Goal: Task Accomplishment & Management: Manage account settings

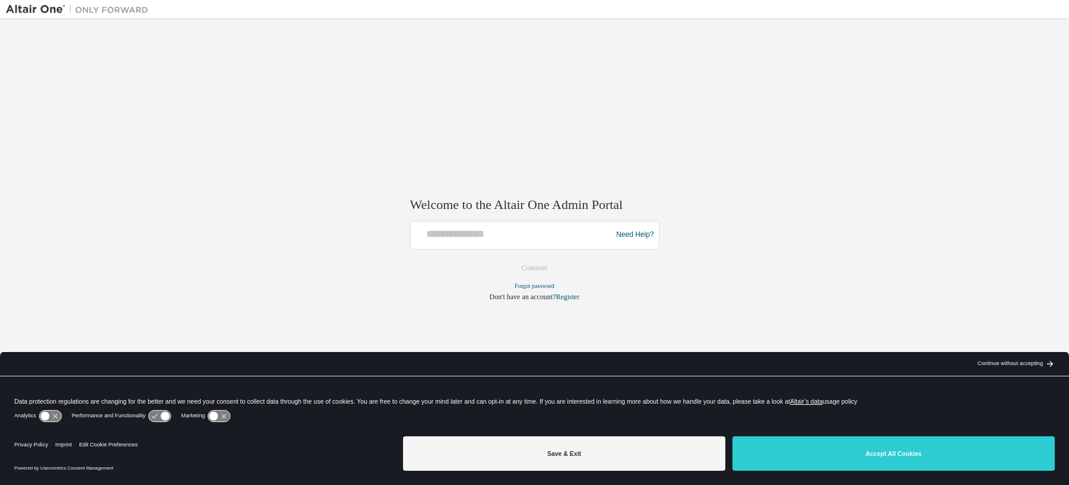
click at [854, 451] on button "Accept All Cookies" at bounding box center [894, 453] width 322 height 34
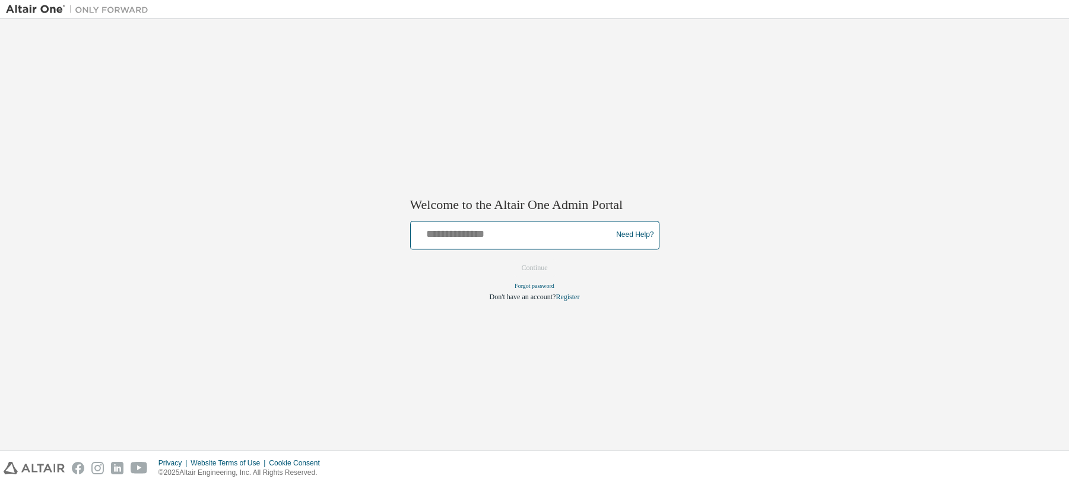
click at [464, 238] on input "text" at bounding box center [513, 232] width 195 height 17
type input "**********"
click at [537, 268] on button "Continue" at bounding box center [534, 268] width 51 height 18
click at [457, 239] on input "text" at bounding box center [513, 232] width 195 height 17
type input "**********"
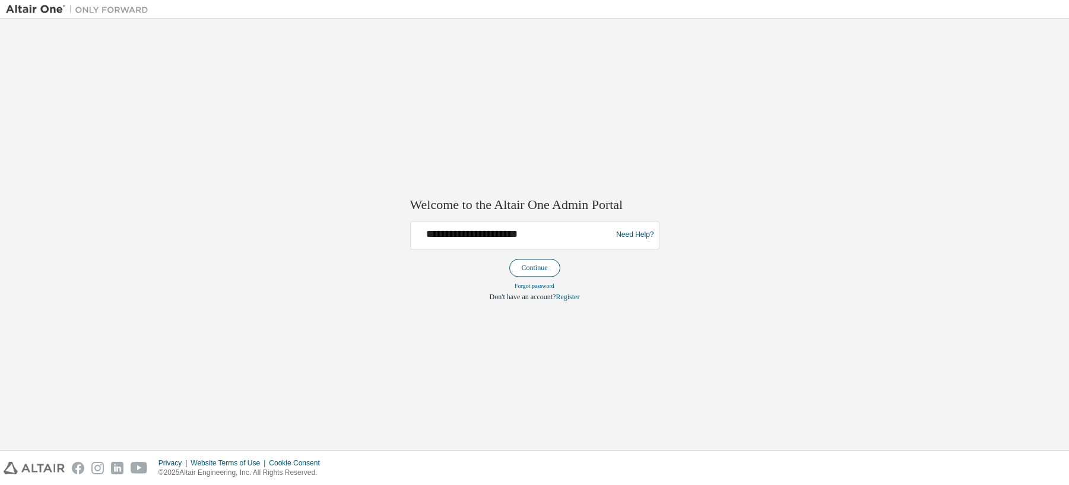
click at [539, 265] on button "Continue" at bounding box center [534, 268] width 51 height 18
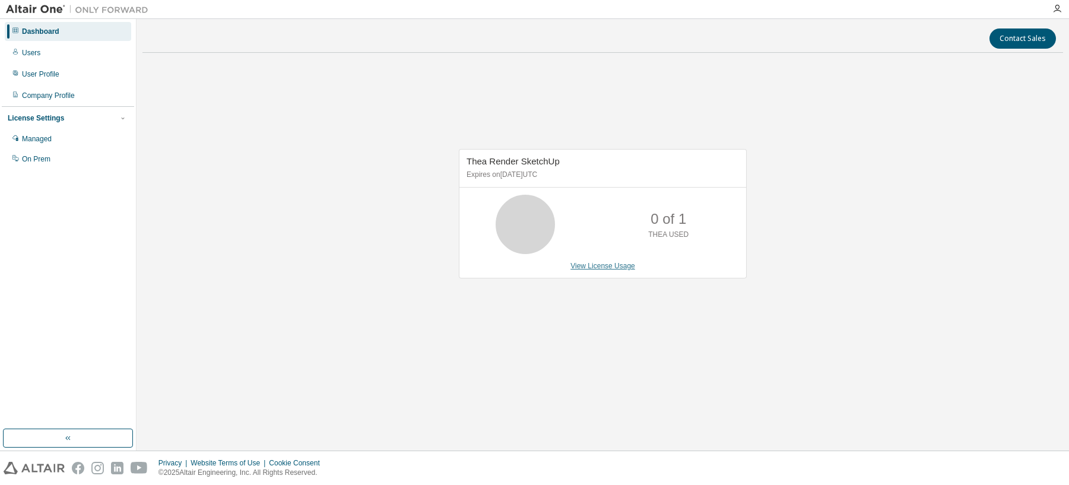
click at [599, 266] on link "View License Usage" at bounding box center [602, 266] width 65 height 8
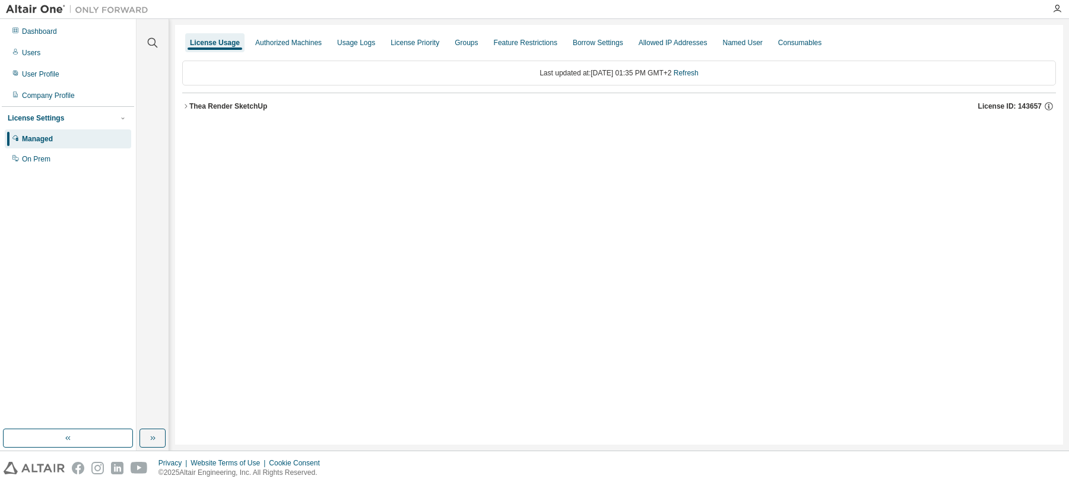
click at [185, 105] on icon "button" at bounding box center [185, 106] width 7 height 7
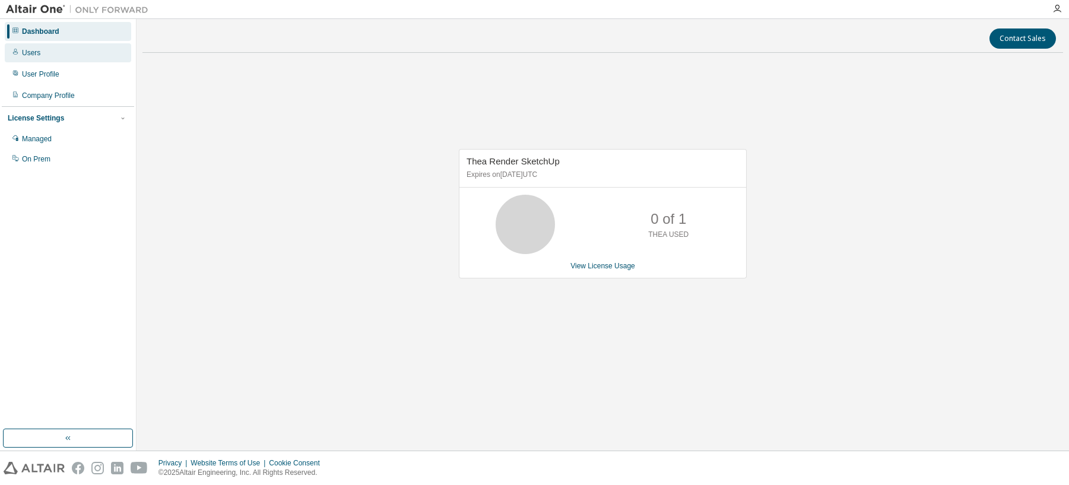
click at [38, 54] on div "Users" at bounding box center [31, 52] width 18 height 9
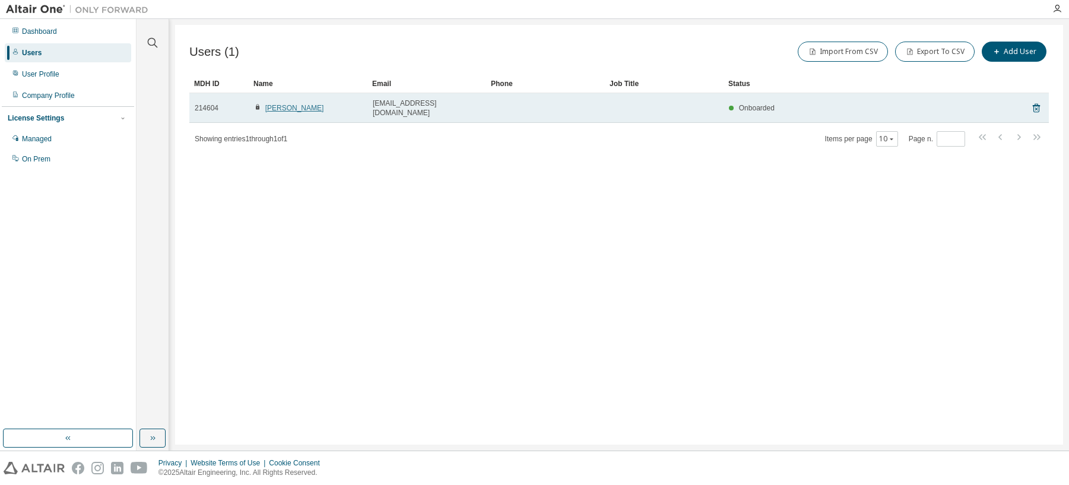
click at [287, 104] on link "Oskar Mészár" at bounding box center [294, 108] width 59 height 8
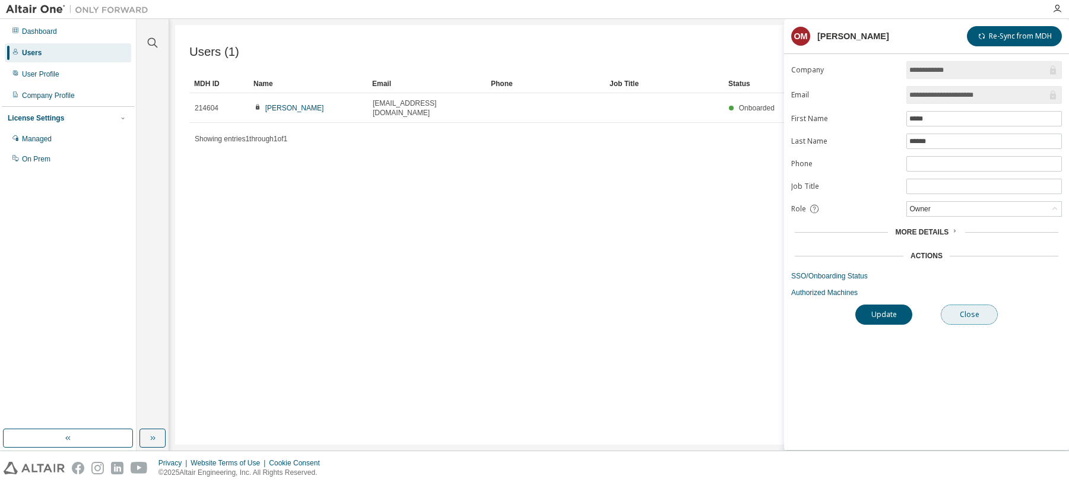
click at [971, 320] on button "Close" at bounding box center [969, 315] width 57 height 20
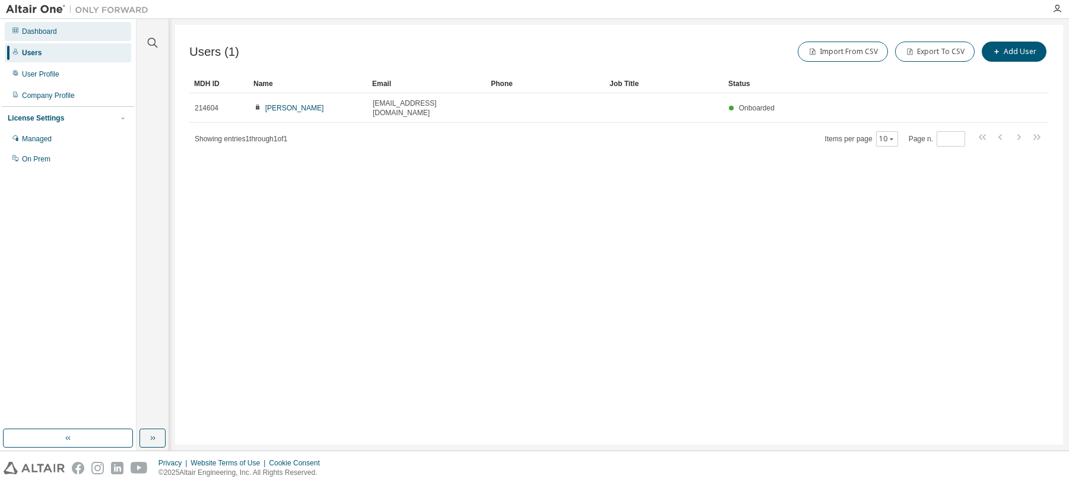
click at [39, 33] on div "Dashboard" at bounding box center [39, 31] width 35 height 9
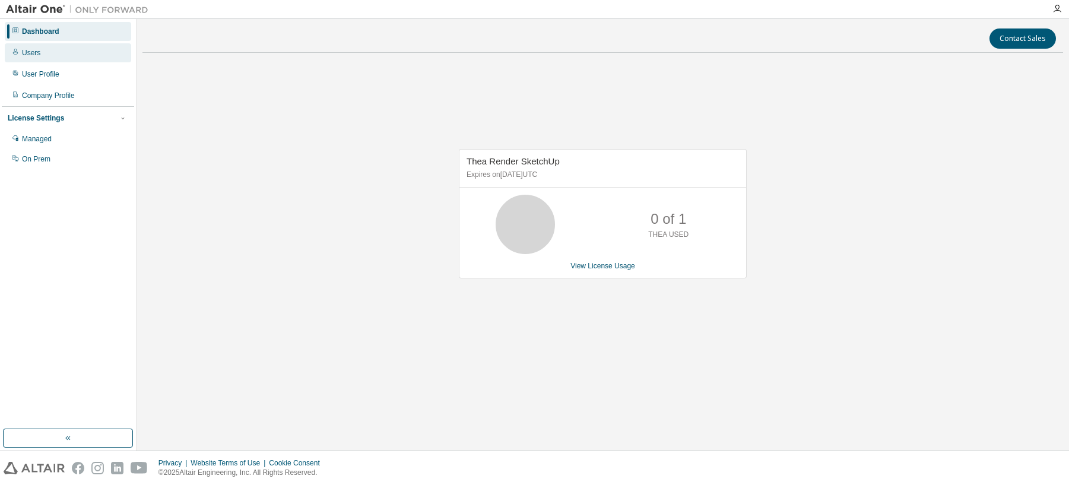
click at [39, 52] on div "Users" at bounding box center [68, 52] width 126 height 19
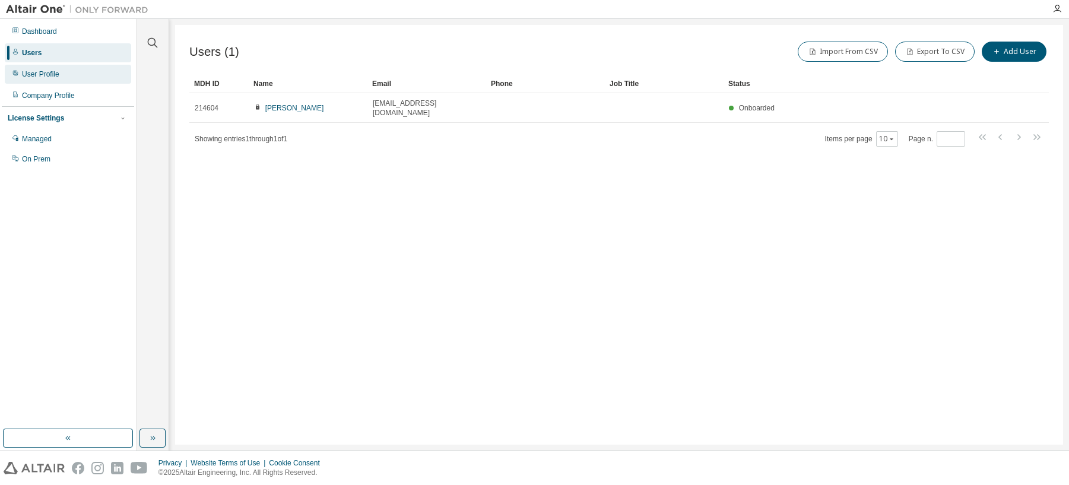
click at [45, 74] on div "User Profile" at bounding box center [40, 73] width 37 height 9
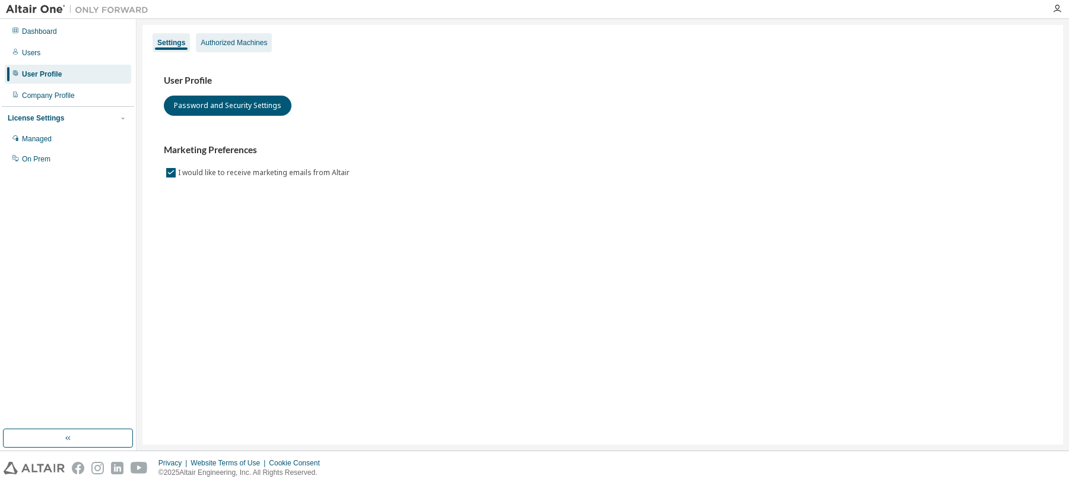
click at [230, 42] on div "Authorized Machines" at bounding box center [234, 42] width 66 height 9
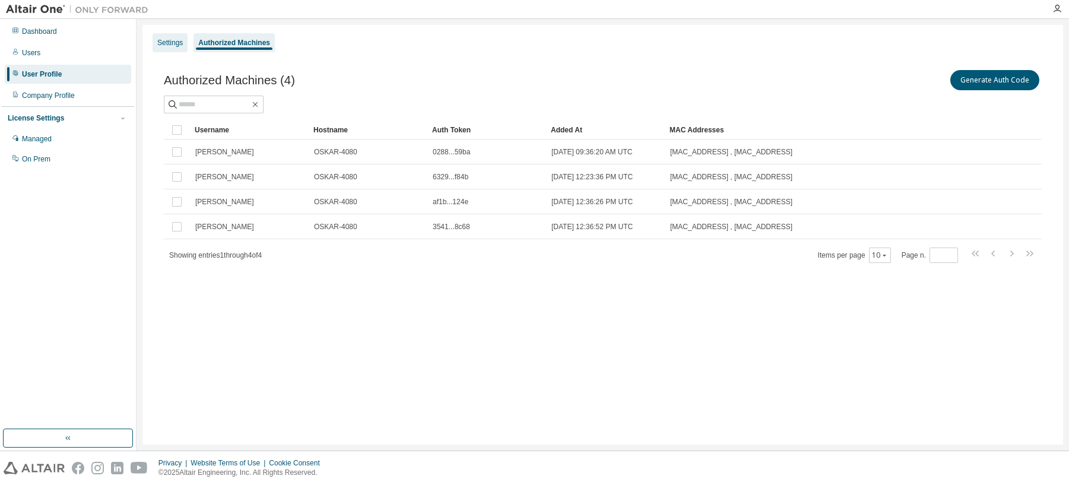
click at [167, 39] on div "Settings" at bounding box center [170, 42] width 26 height 9
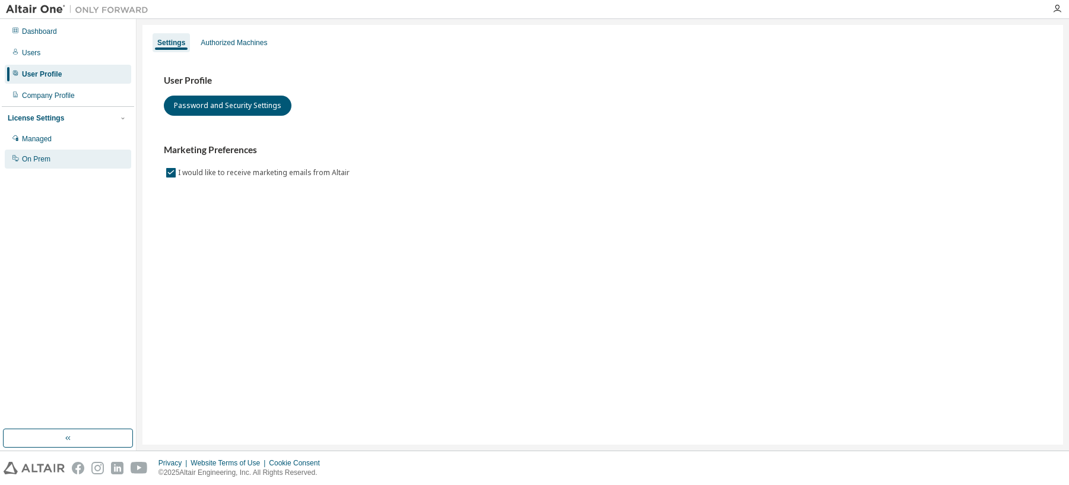
click at [40, 159] on div "On Prem" at bounding box center [36, 158] width 28 height 9
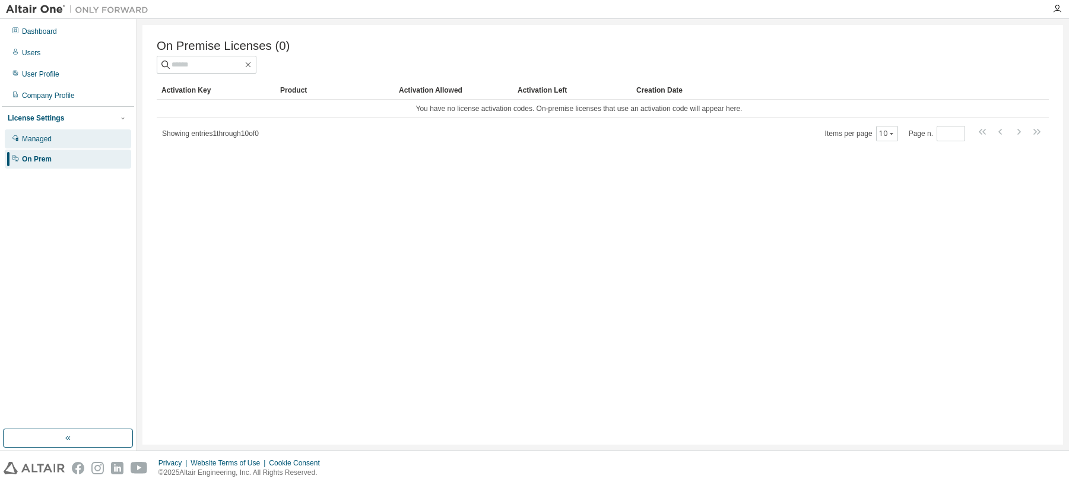
click at [40, 143] on div "Managed" at bounding box center [37, 138] width 30 height 9
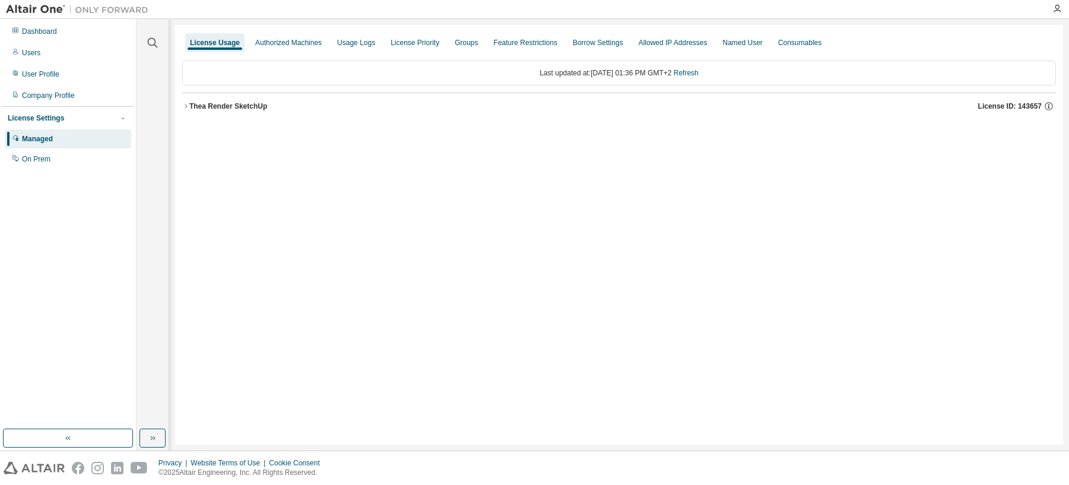
click at [186, 104] on icon "button" at bounding box center [185, 106] width 7 height 7
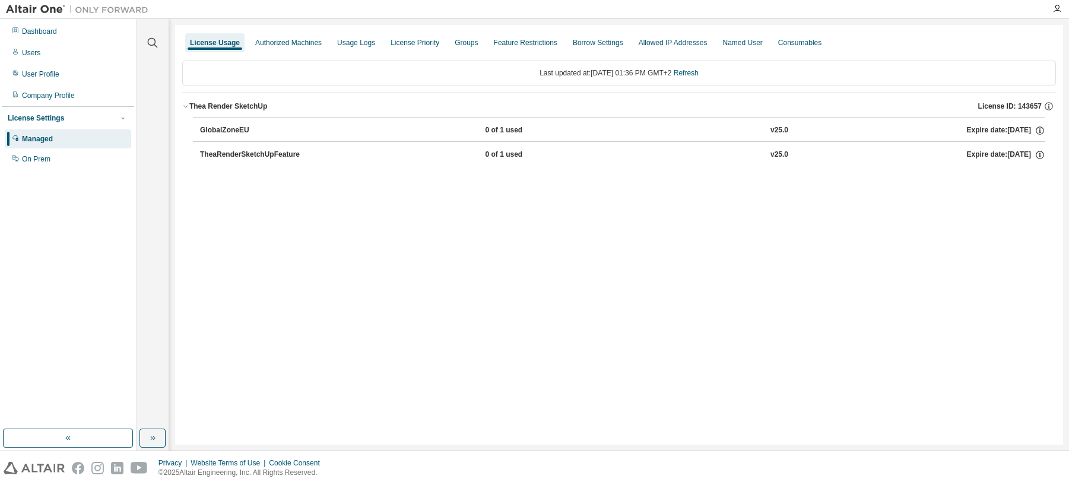
click at [128, 118] on div "License Settings Managed On Prem" at bounding box center [68, 138] width 132 height 64
click at [122, 118] on icon "button" at bounding box center [122, 118] width 7 height 7
click at [125, 119] on icon "button" at bounding box center [122, 118] width 7 height 7
click at [72, 96] on div "Company Profile" at bounding box center [48, 95] width 53 height 9
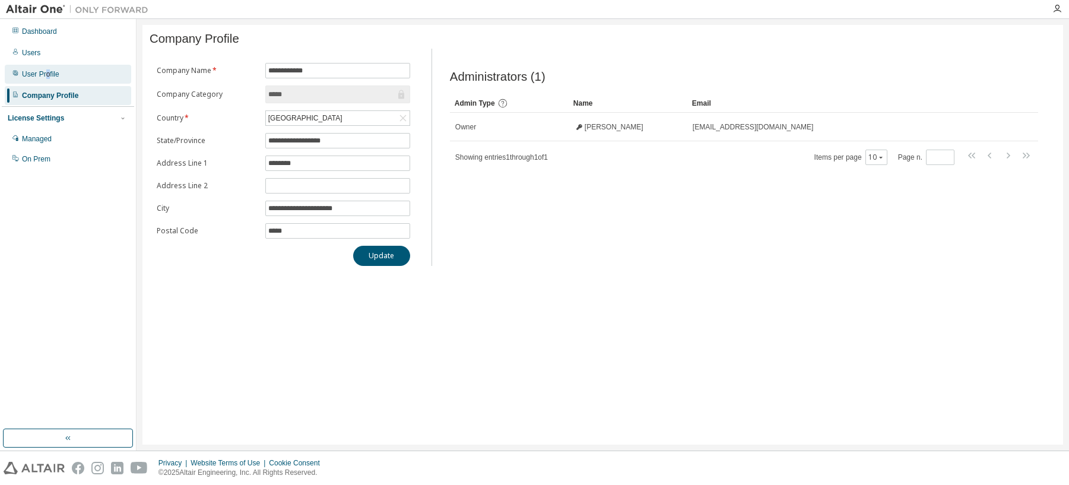
click at [46, 76] on div "User Profile" at bounding box center [40, 73] width 37 height 9
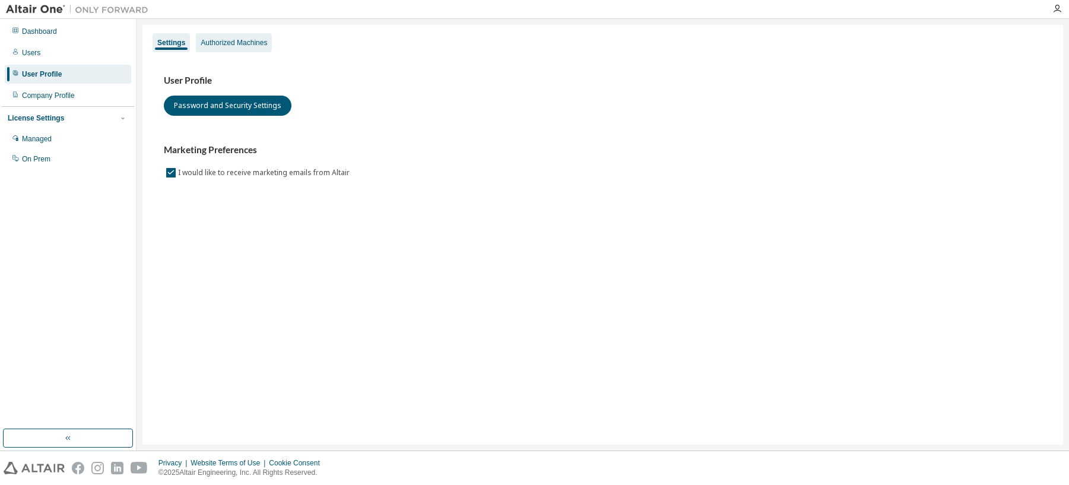
click at [236, 43] on div "Authorized Machines" at bounding box center [234, 42] width 66 height 9
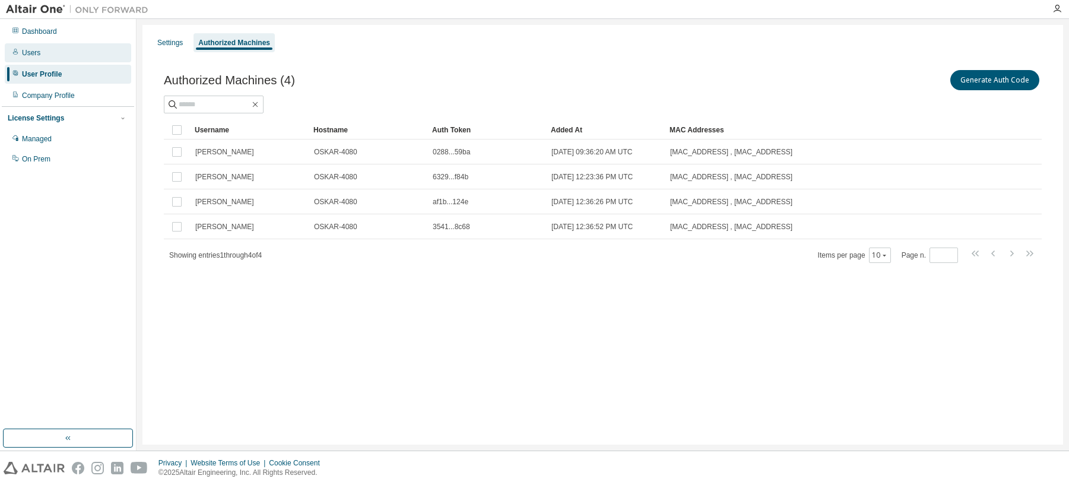
click at [38, 52] on div "Users" at bounding box center [31, 52] width 18 height 9
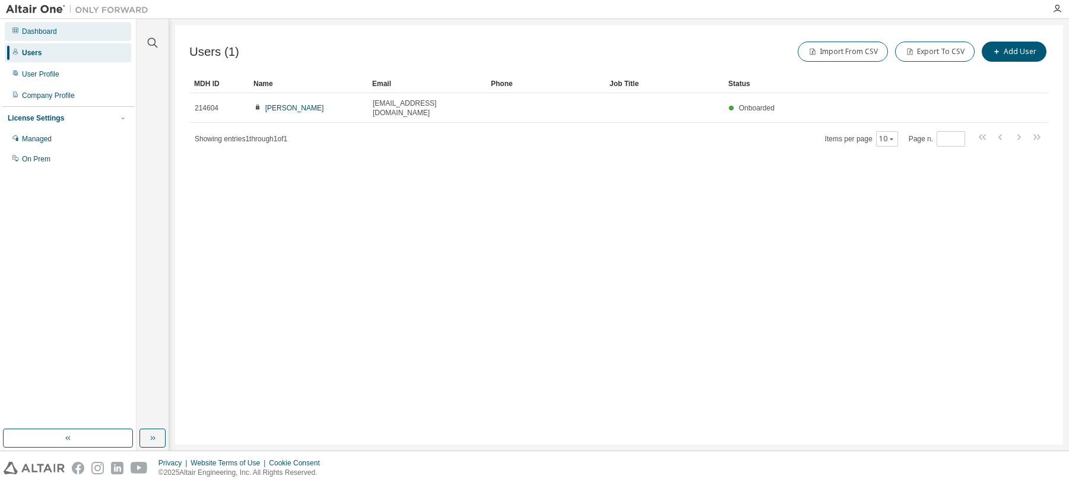
click at [39, 32] on div "Dashboard" at bounding box center [39, 31] width 35 height 9
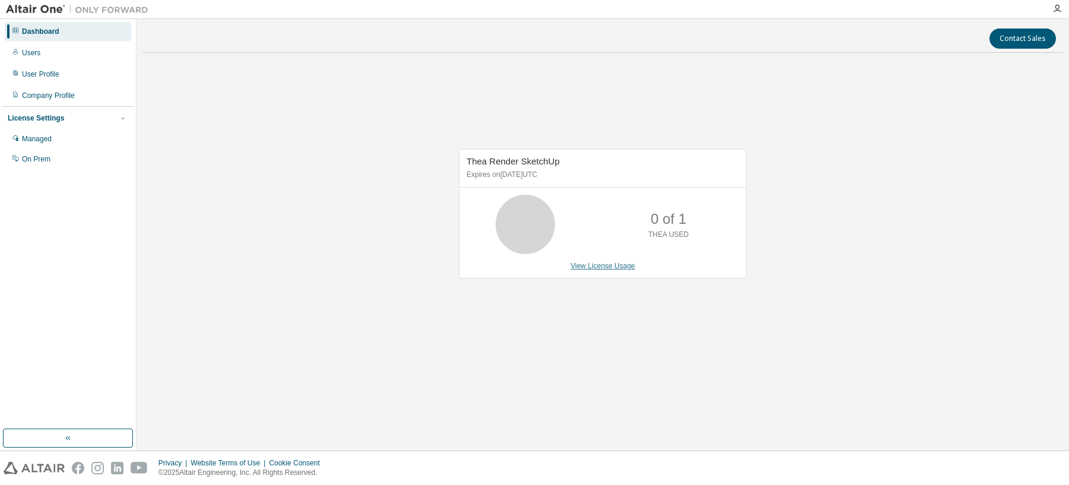
click at [600, 265] on link "View License Usage" at bounding box center [602, 266] width 65 height 8
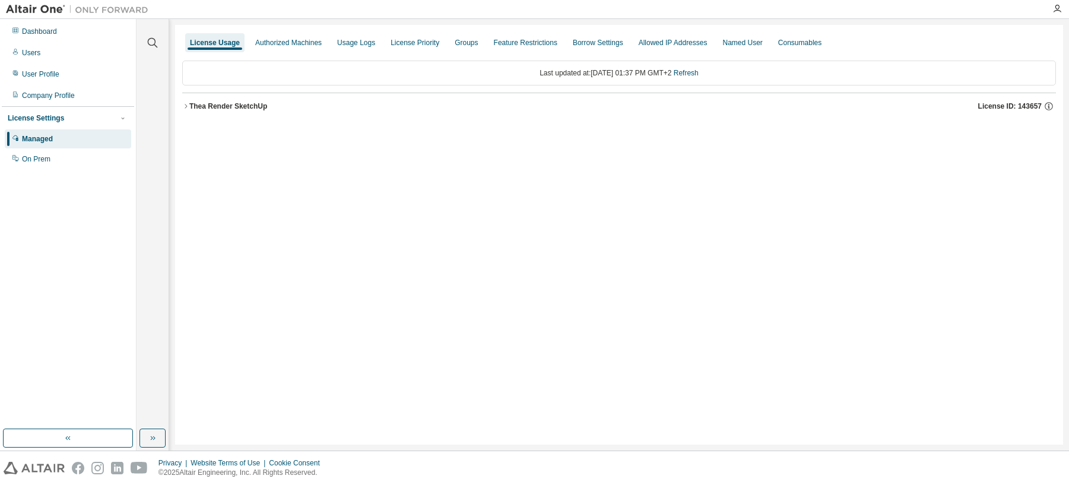
click at [184, 104] on icon "button" at bounding box center [185, 106] width 7 height 7
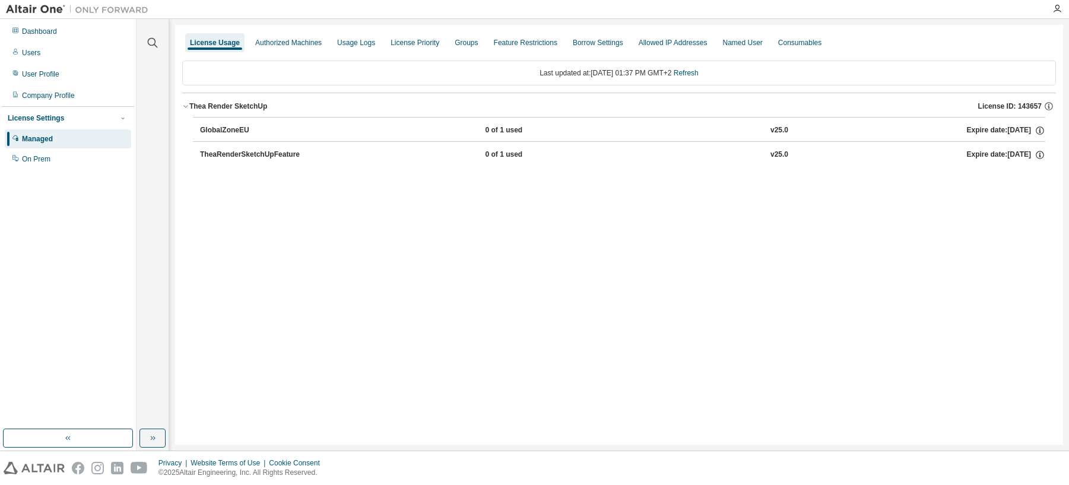
click at [184, 104] on icon "button" at bounding box center [185, 106] width 7 height 7
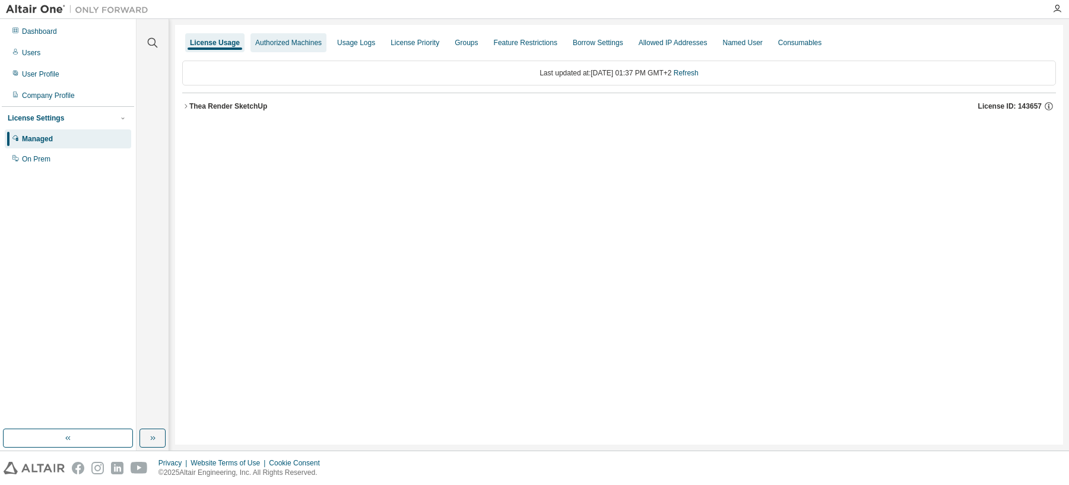
click at [261, 45] on div "Authorized Machines" at bounding box center [288, 42] width 66 height 9
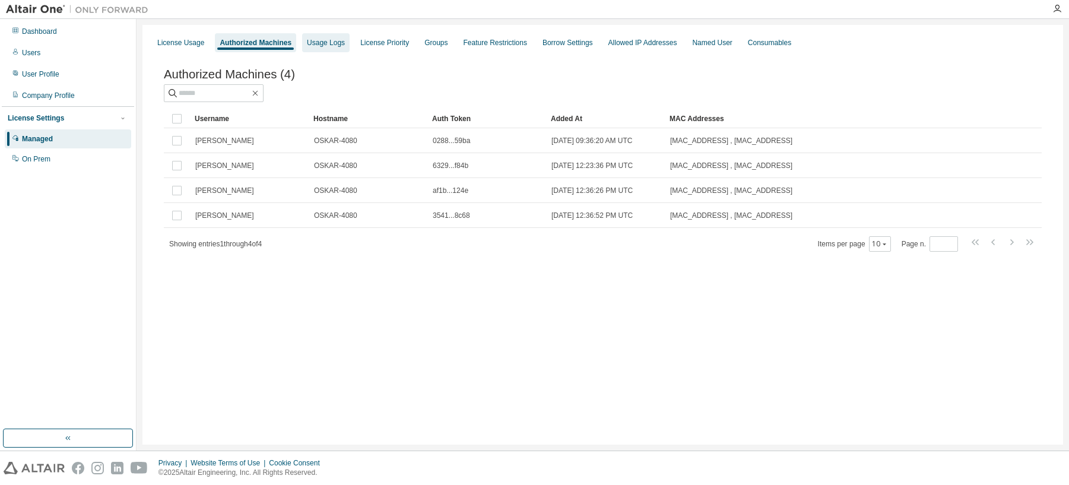
click at [327, 46] on div "Usage Logs" at bounding box center [326, 42] width 38 height 9
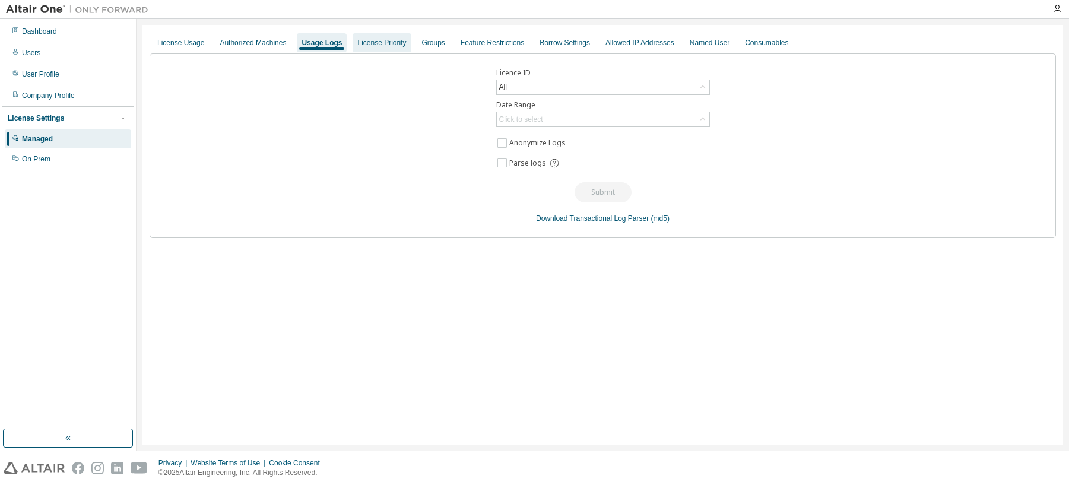
click at [383, 47] on div "License Priority" at bounding box center [382, 42] width 58 height 19
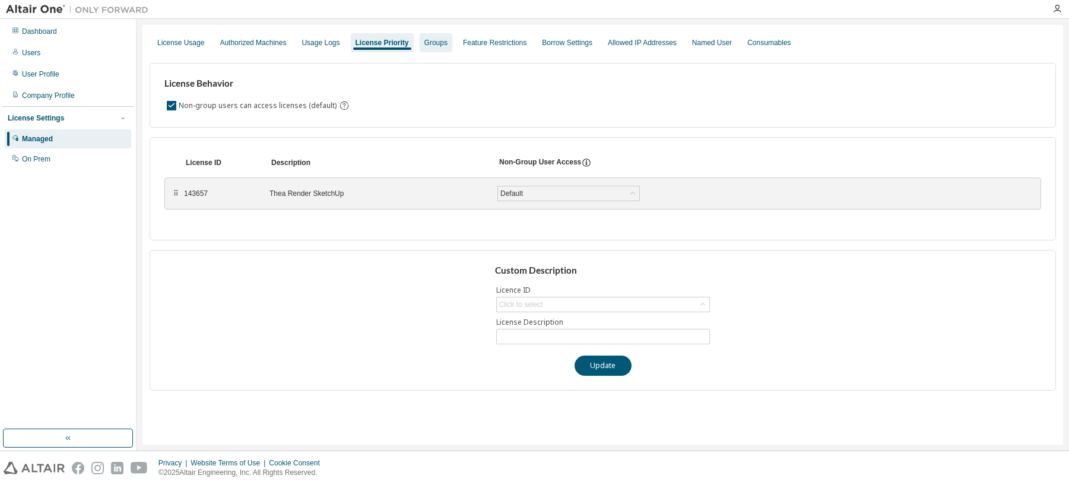
click at [427, 45] on div "Groups" at bounding box center [435, 42] width 23 height 9
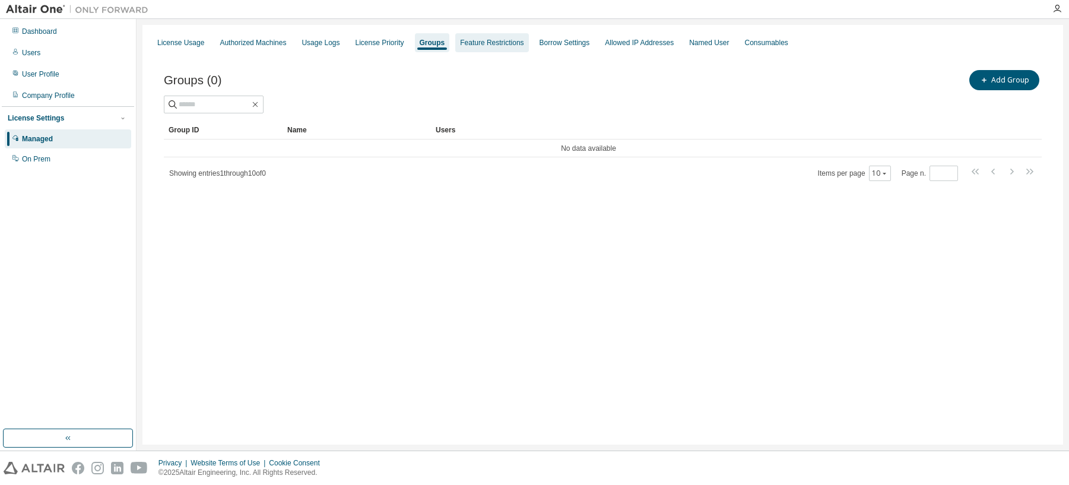
click at [492, 43] on div "Feature Restrictions" at bounding box center [492, 42] width 64 height 9
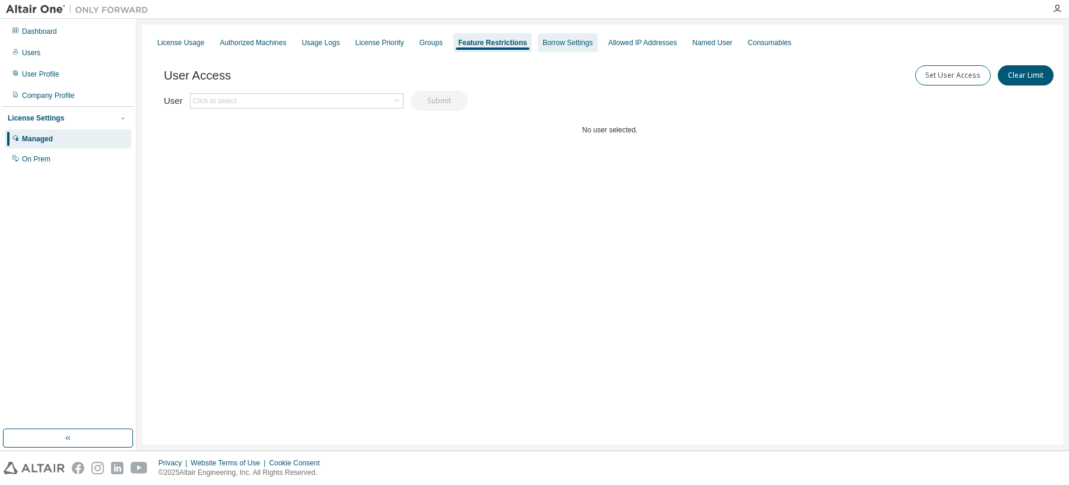
click at [546, 44] on div "Borrow Settings" at bounding box center [568, 42] width 50 height 9
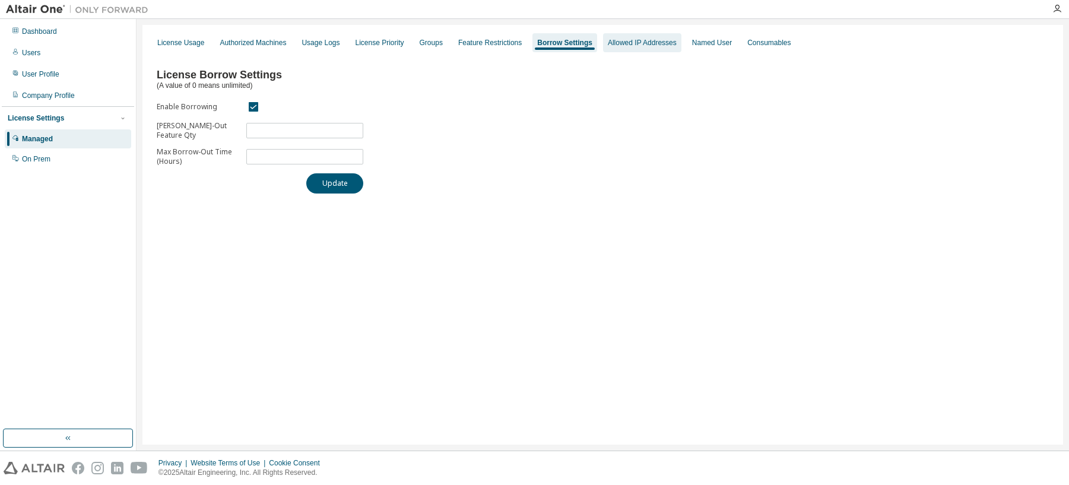
click at [610, 46] on div "Allowed IP Addresses" at bounding box center [642, 42] width 69 height 9
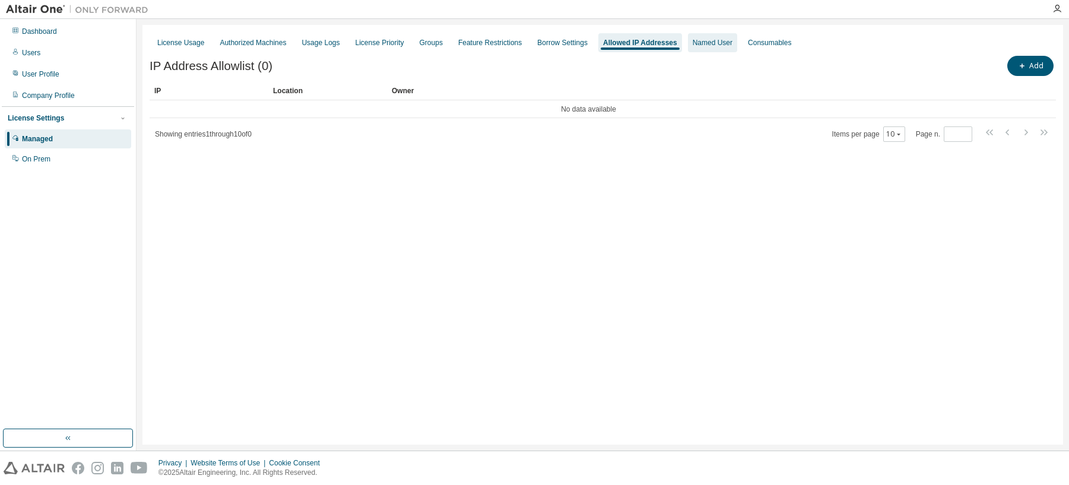
click at [709, 43] on div "Named User" at bounding box center [713, 42] width 40 height 9
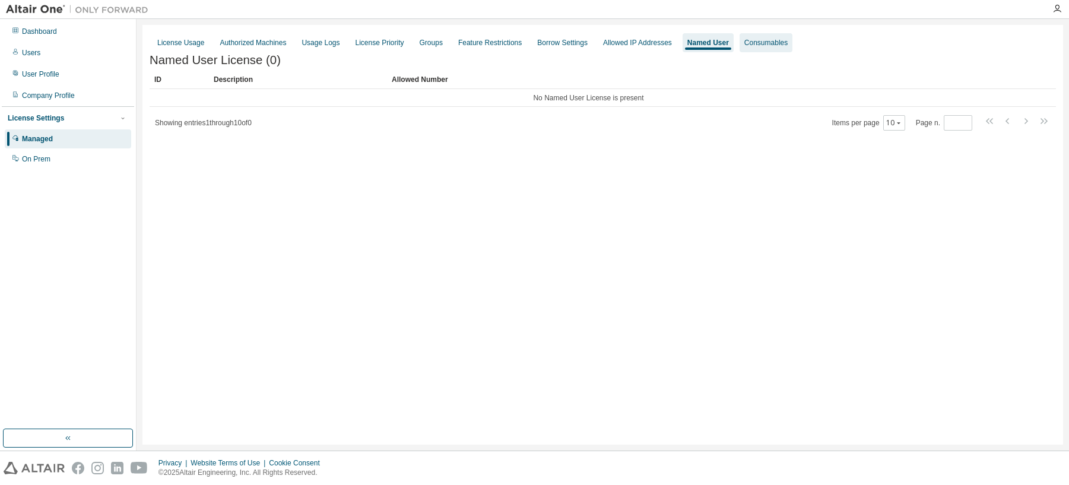
click at [754, 43] on div "Consumables" at bounding box center [765, 42] width 43 height 9
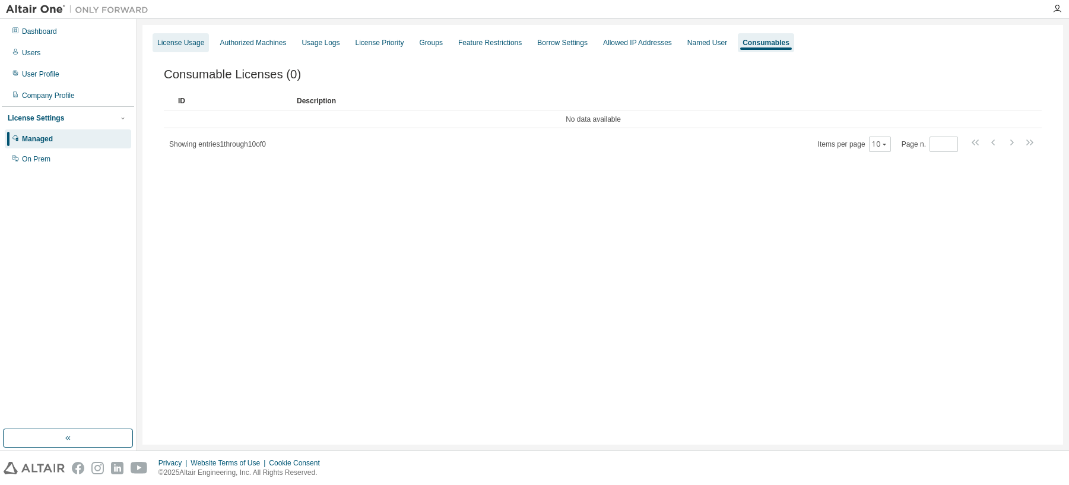
click at [162, 40] on div "License Usage" at bounding box center [180, 42] width 47 height 9
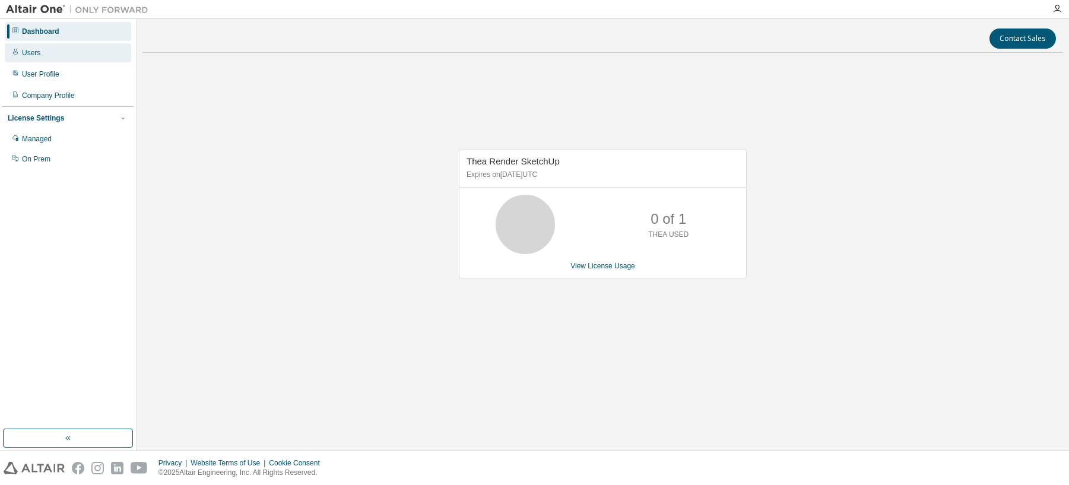
click at [28, 54] on div "Users" at bounding box center [31, 52] width 18 height 9
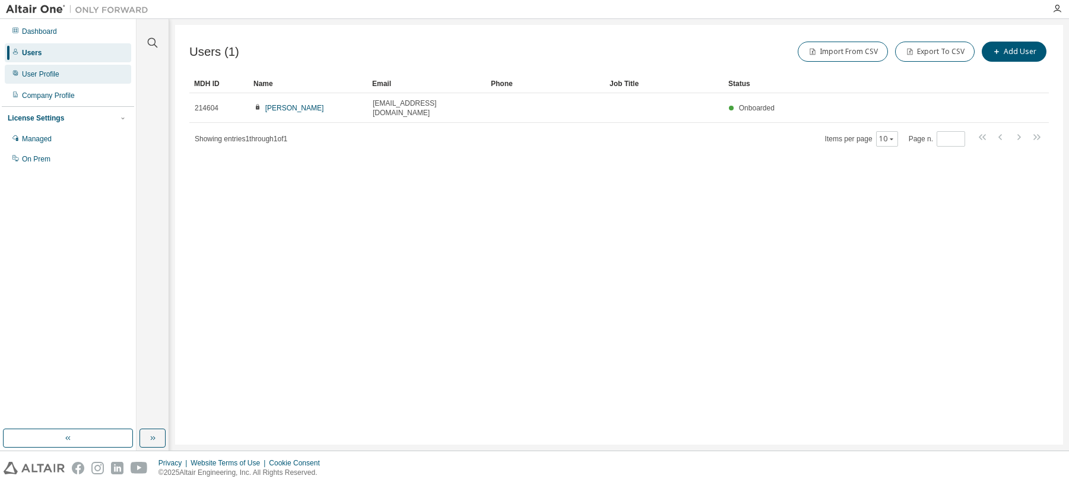
click at [37, 72] on div "User Profile" at bounding box center [40, 73] width 37 height 9
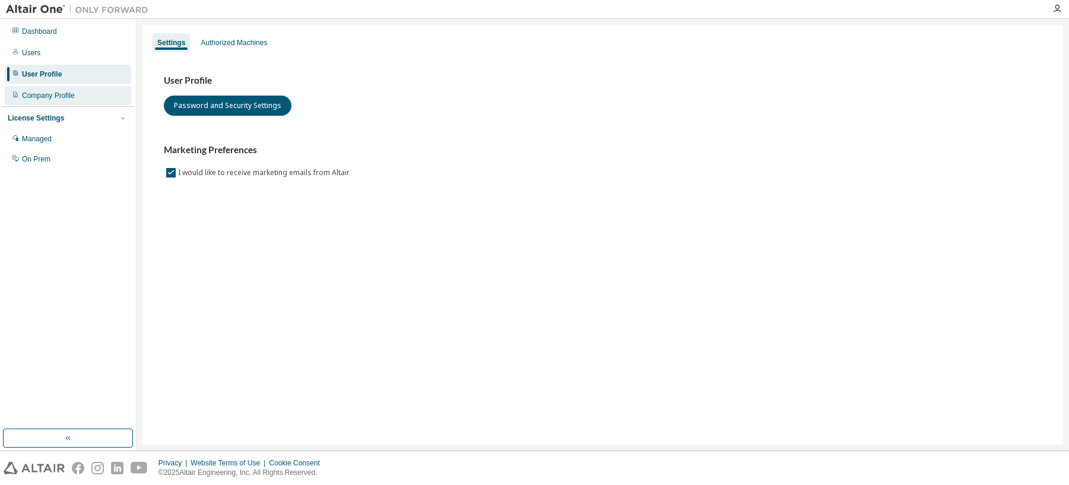
click at [53, 95] on div "Company Profile" at bounding box center [48, 95] width 53 height 9
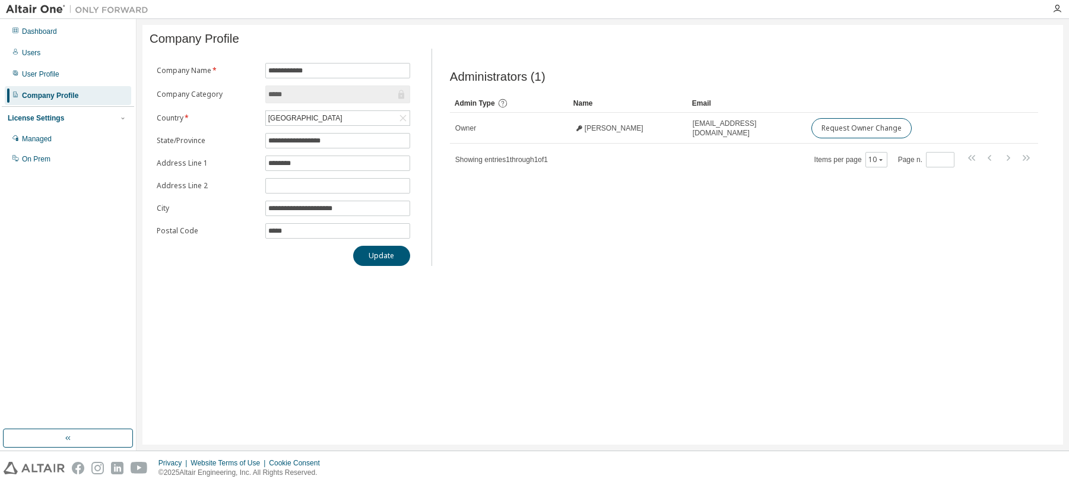
click at [40, 116] on div "License Settings" at bounding box center [36, 117] width 56 height 9
click at [44, 118] on div "License Settings" at bounding box center [36, 117] width 56 height 9
click at [42, 140] on div "Managed" at bounding box center [37, 138] width 30 height 9
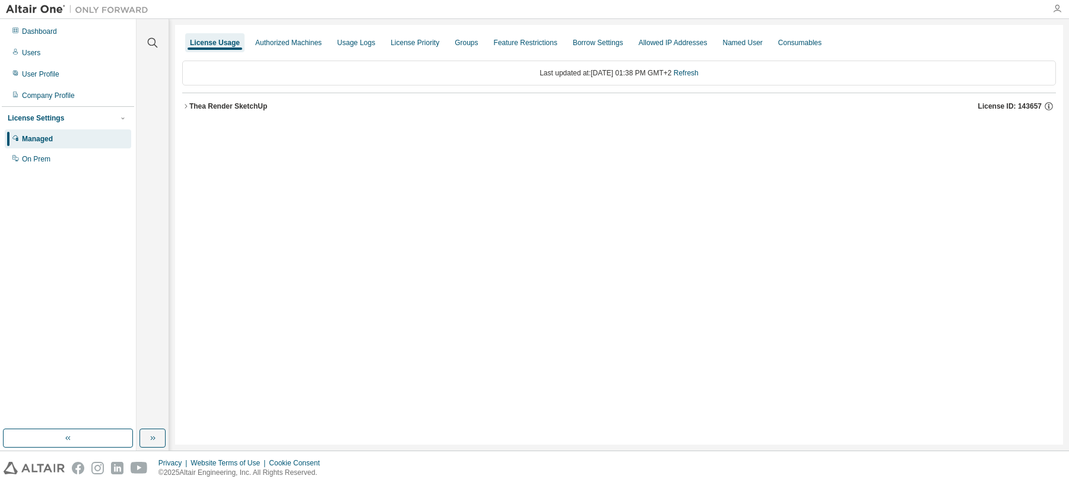
click at [1058, 7] on icon "button" at bounding box center [1056, 8] width 9 height 9
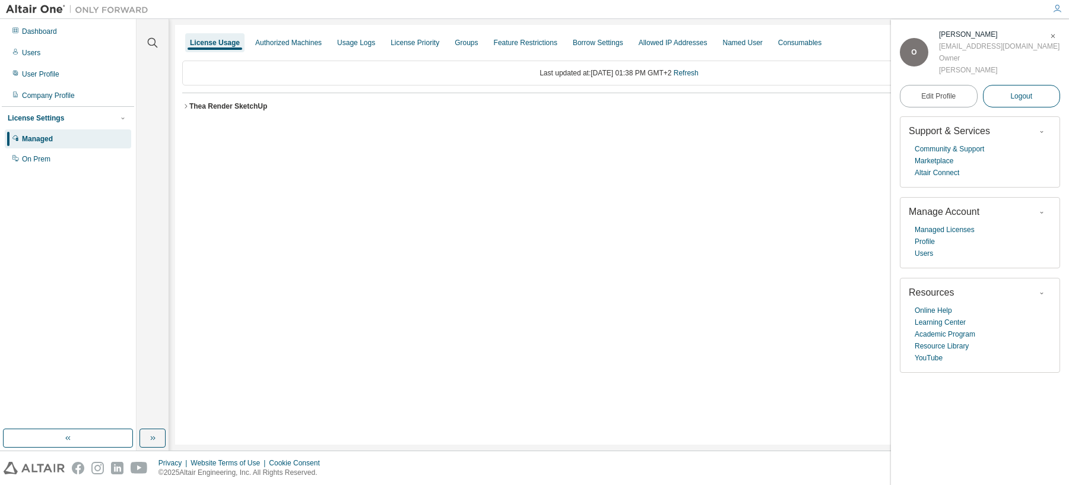
click at [1044, 99] on button "Logout" at bounding box center [1022, 96] width 78 height 23
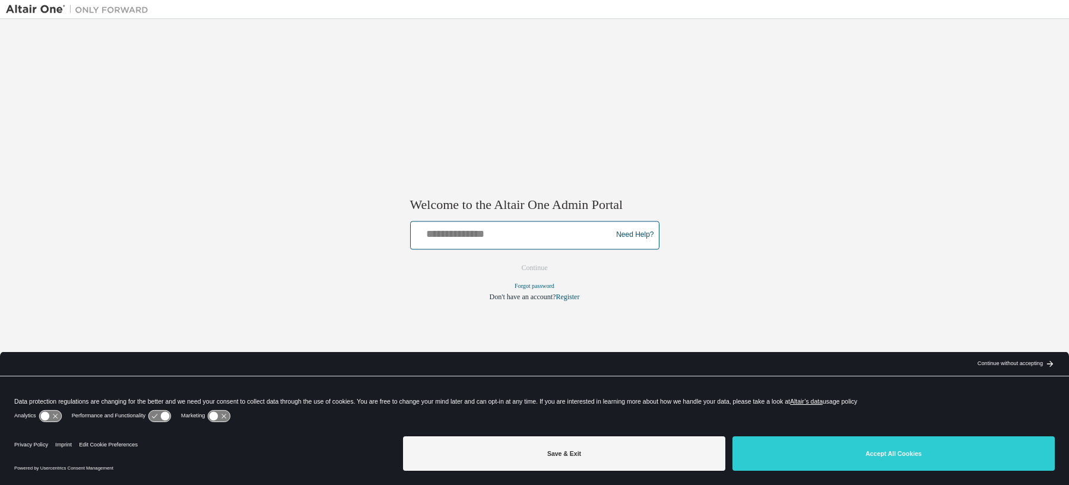
click at [465, 238] on input "text" at bounding box center [513, 232] width 195 height 17
type input "**********"
click at [541, 267] on button "Continue" at bounding box center [534, 268] width 51 height 18
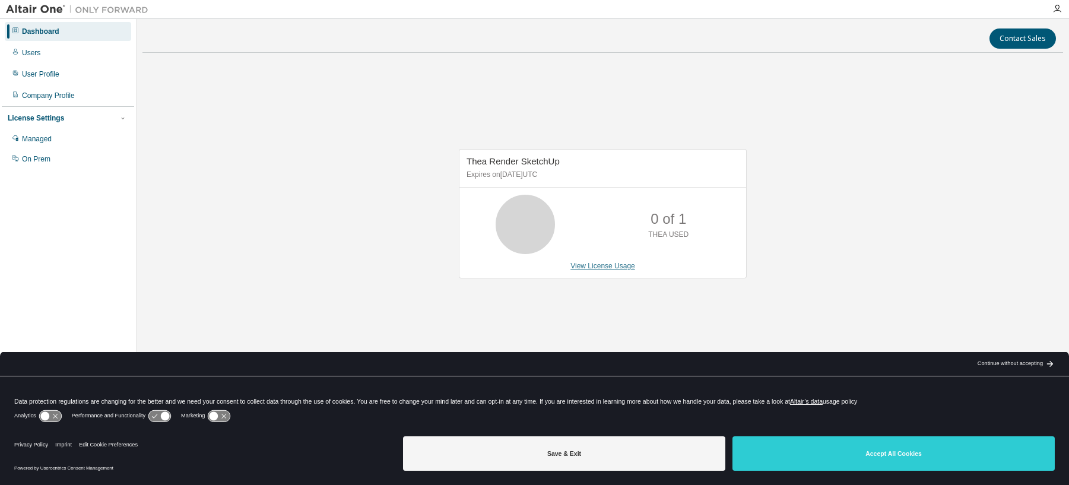
click at [588, 268] on link "View License Usage" at bounding box center [602, 266] width 65 height 8
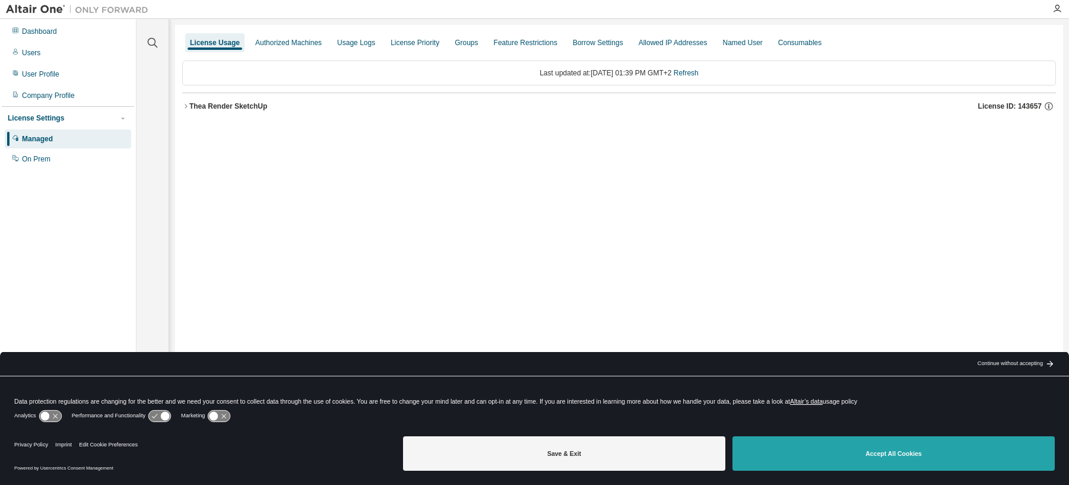
click at [852, 449] on button "Accept All Cookies" at bounding box center [894, 453] width 322 height 34
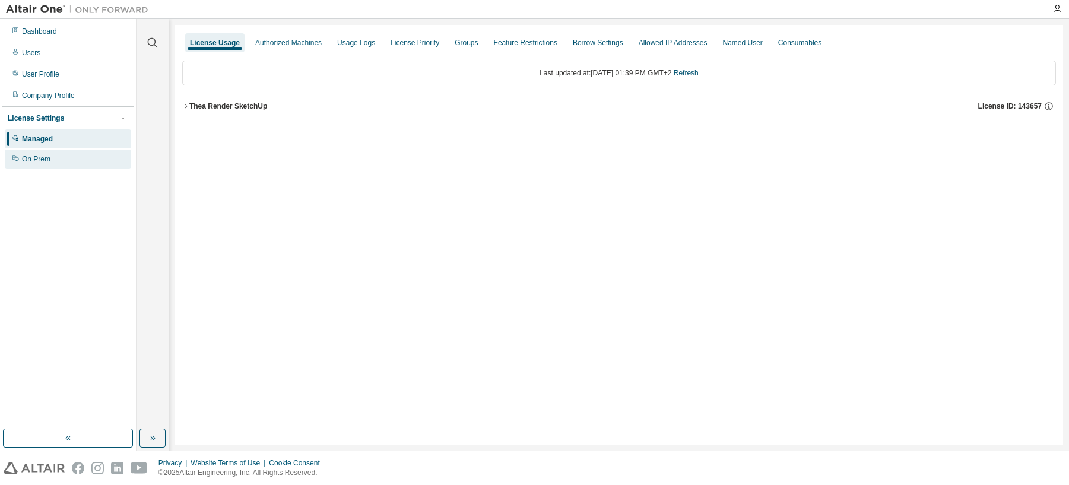
click at [38, 160] on div "On Prem" at bounding box center [36, 158] width 28 height 9
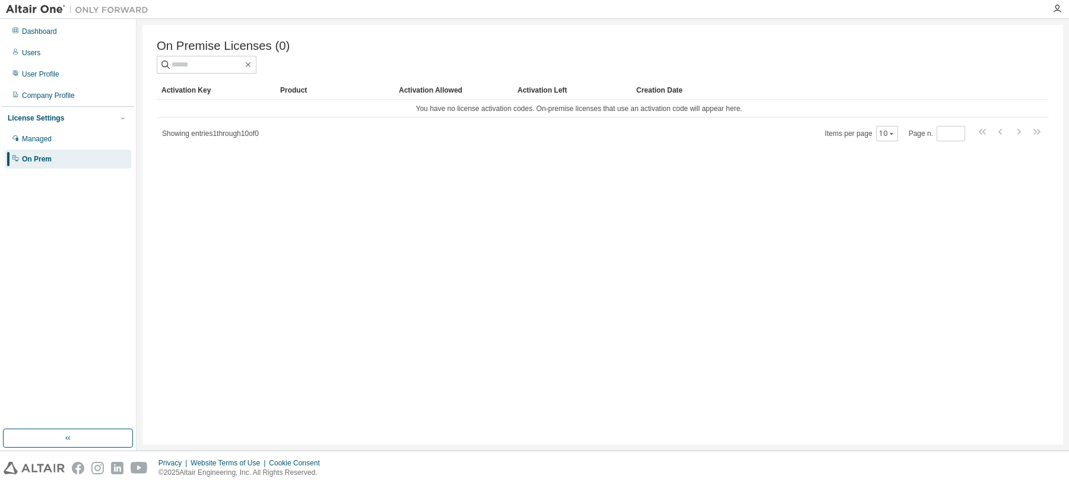
click at [61, 119] on div "License Settings" at bounding box center [68, 118] width 121 height 11
click at [40, 58] on div "Users" at bounding box center [68, 52] width 126 height 19
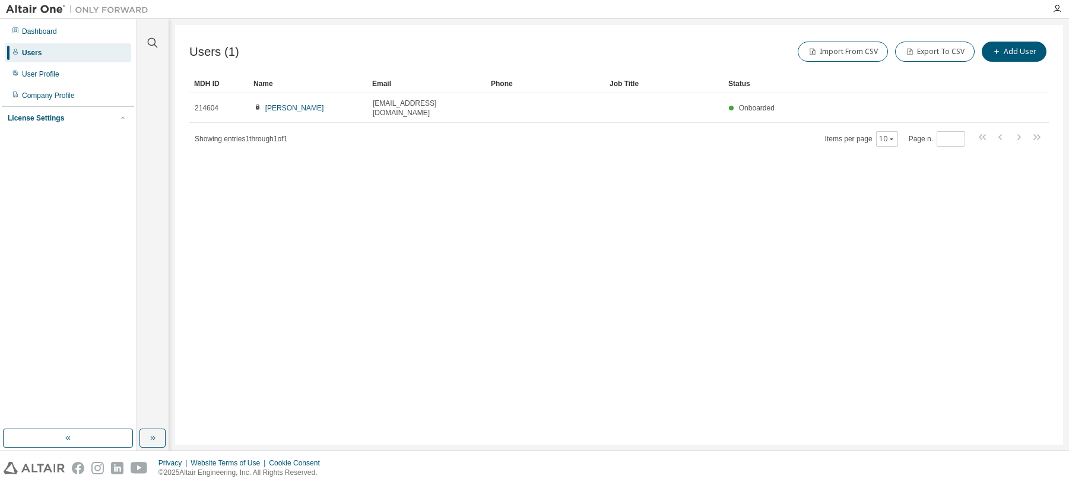
click at [1060, 2] on div at bounding box center [1057, 9] width 24 height 18
click at [1060, 9] on icon "button" at bounding box center [1056, 8] width 9 height 9
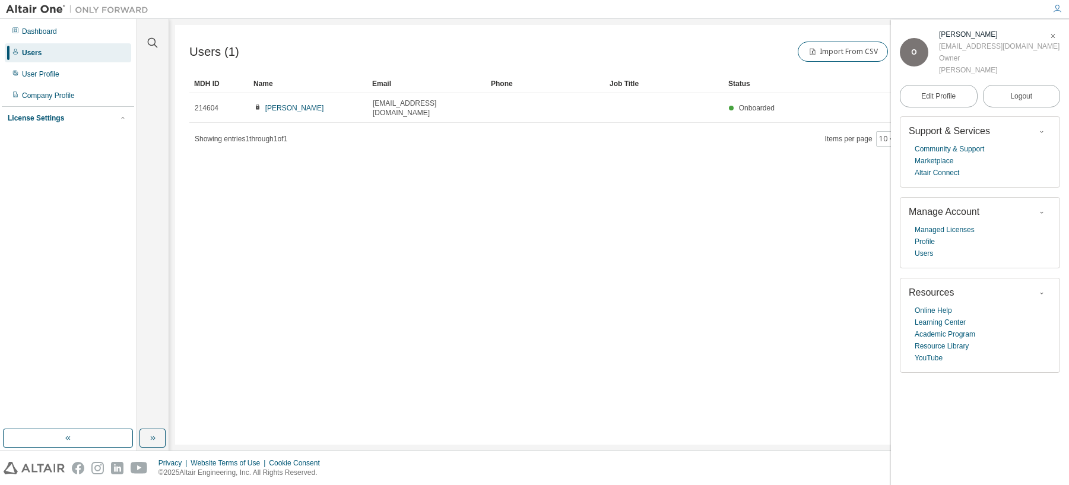
click at [1060, 7] on icon "button" at bounding box center [1056, 8] width 9 height 9
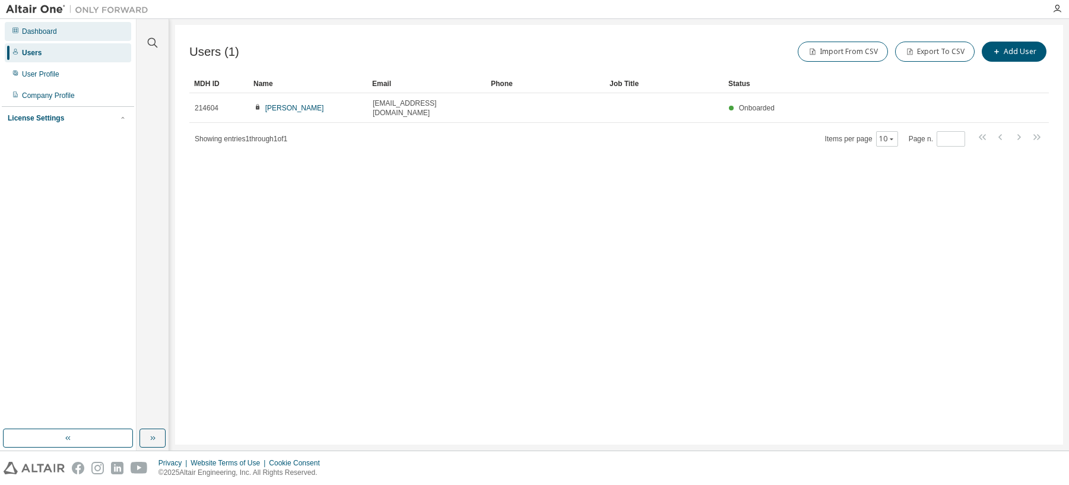
click at [42, 27] on div "Dashboard" at bounding box center [39, 31] width 35 height 9
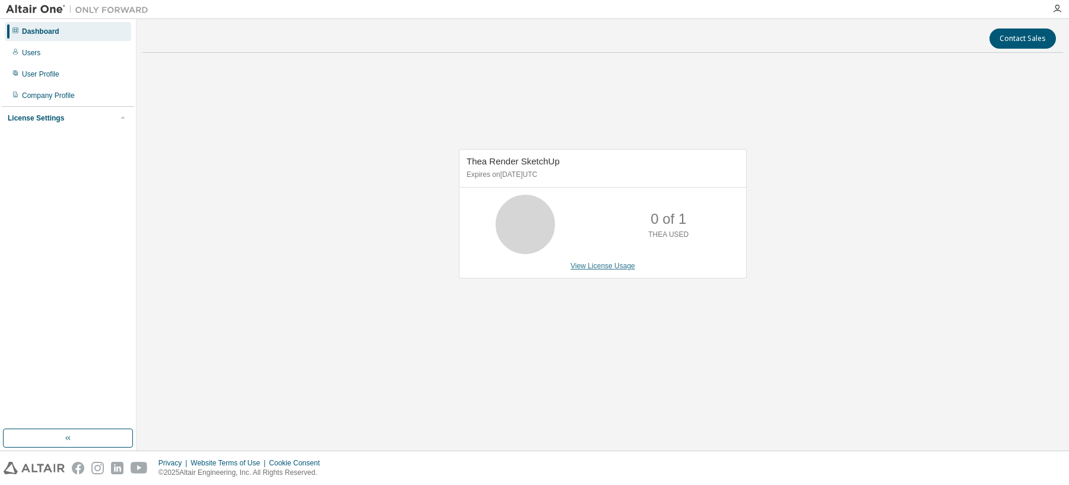
click at [595, 269] on link "View License Usage" at bounding box center [602, 266] width 65 height 8
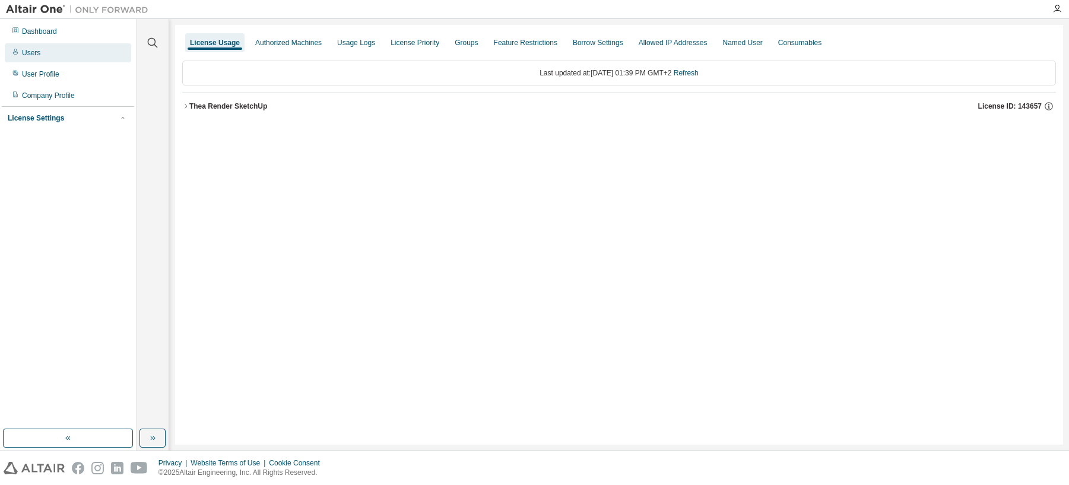
click at [39, 50] on div "Users" at bounding box center [31, 52] width 18 height 9
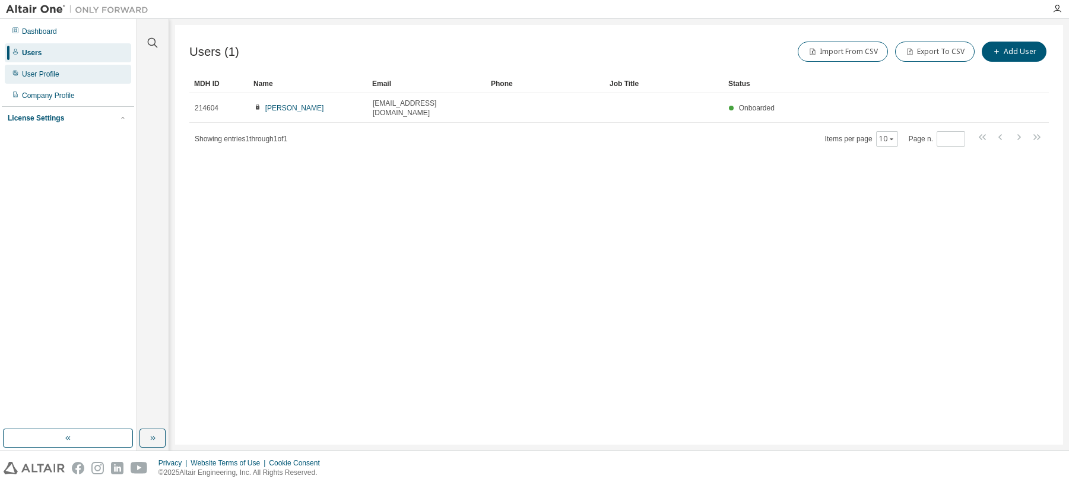
click at [32, 71] on div "User Profile" at bounding box center [40, 73] width 37 height 9
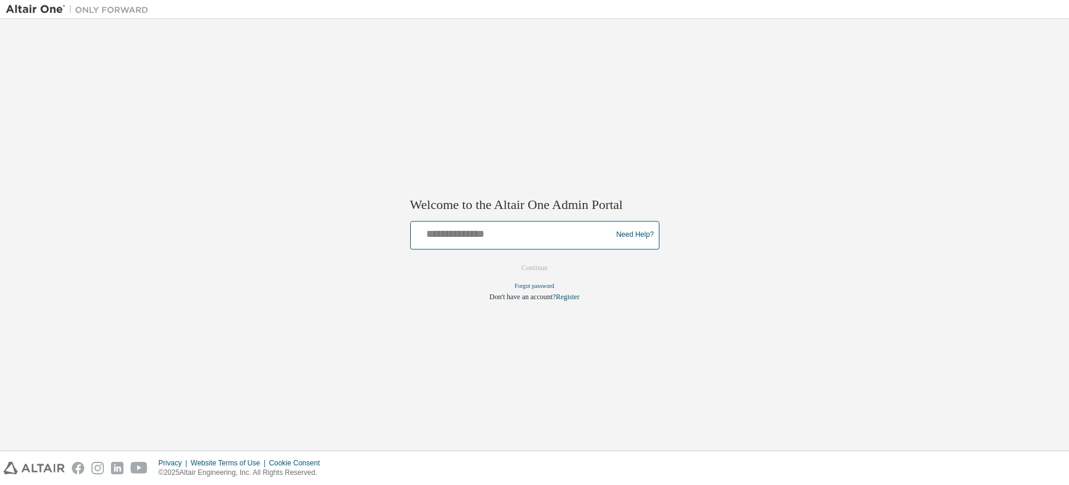
click at [475, 237] on input "text" at bounding box center [513, 232] width 195 height 17
type input "**********"
click at [534, 267] on button "Continue" at bounding box center [534, 268] width 51 height 18
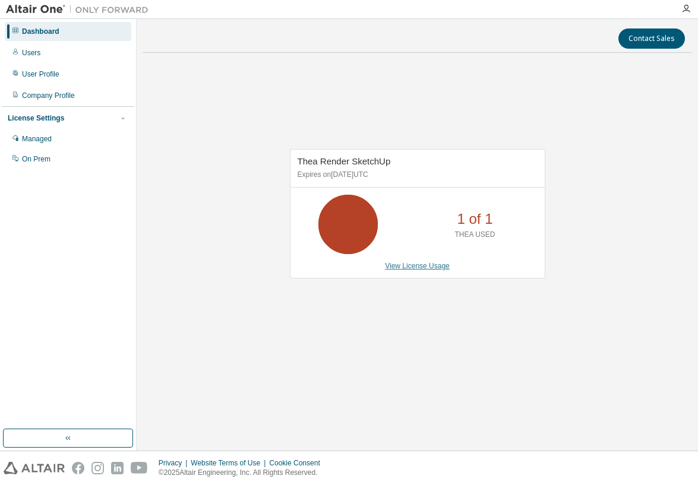
click at [422, 265] on link "View License Usage" at bounding box center [417, 266] width 65 height 8
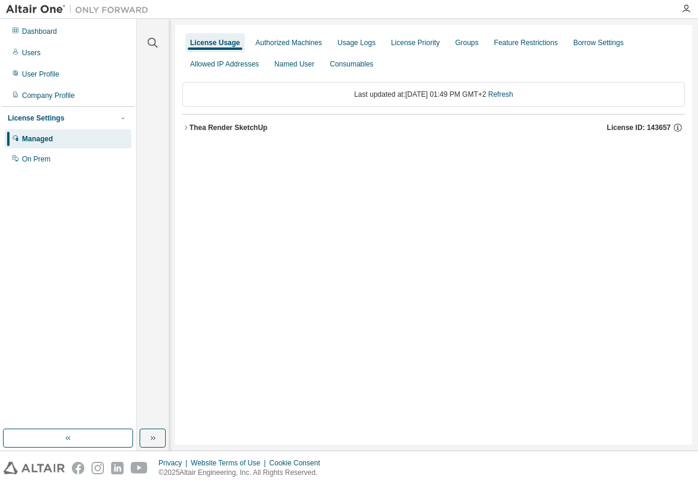
click at [184, 125] on icon "button" at bounding box center [185, 127] width 7 height 7
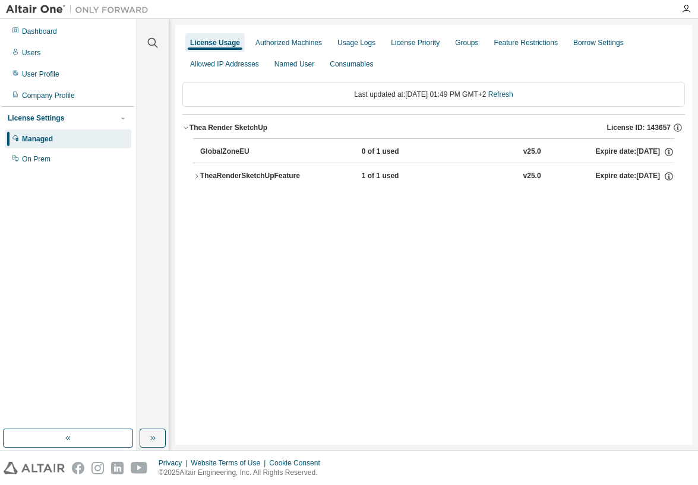
click at [196, 176] on icon "button" at bounding box center [196, 176] width 7 height 7
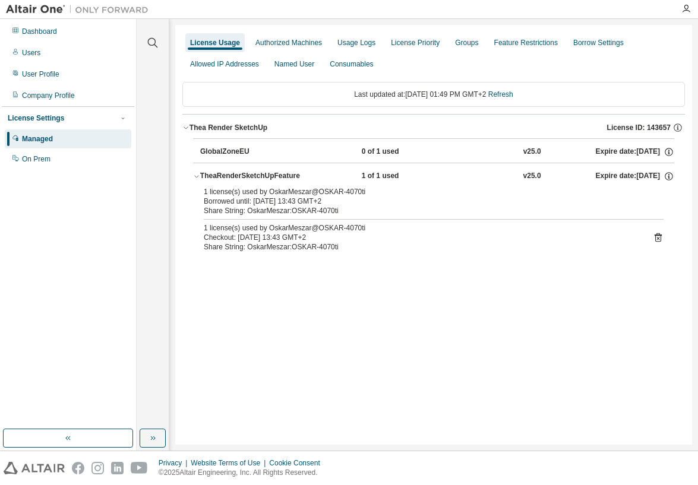
click at [658, 236] on icon at bounding box center [657, 237] width 7 height 9
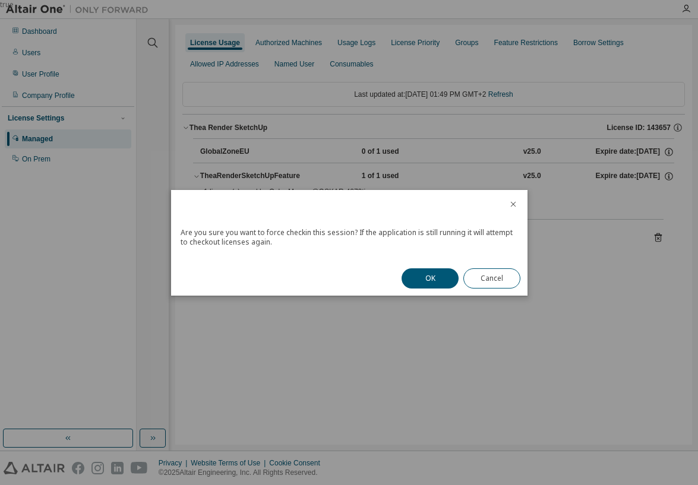
click at [436, 278] on button "OK" at bounding box center [429, 278] width 57 height 20
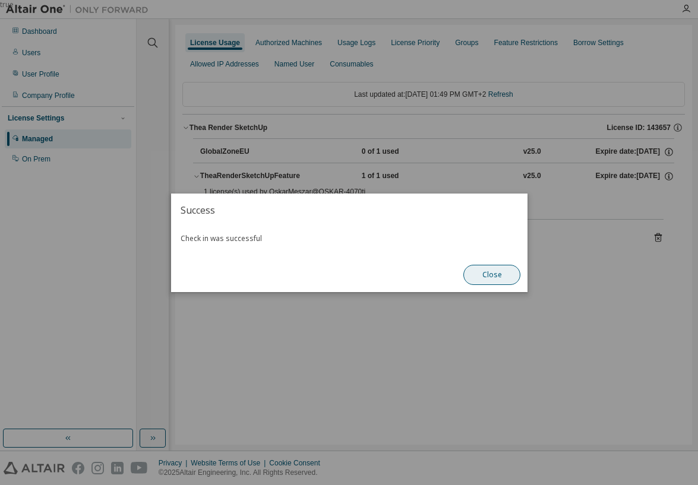
click at [499, 277] on button "Close" at bounding box center [491, 275] width 57 height 20
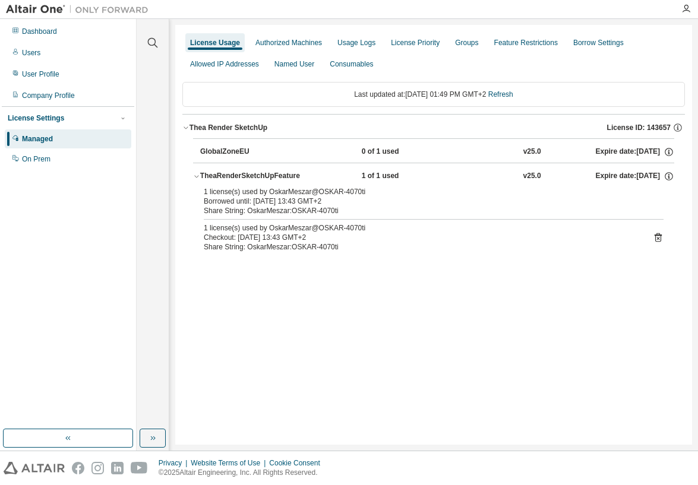
click at [658, 237] on icon at bounding box center [657, 238] width 3 height 3
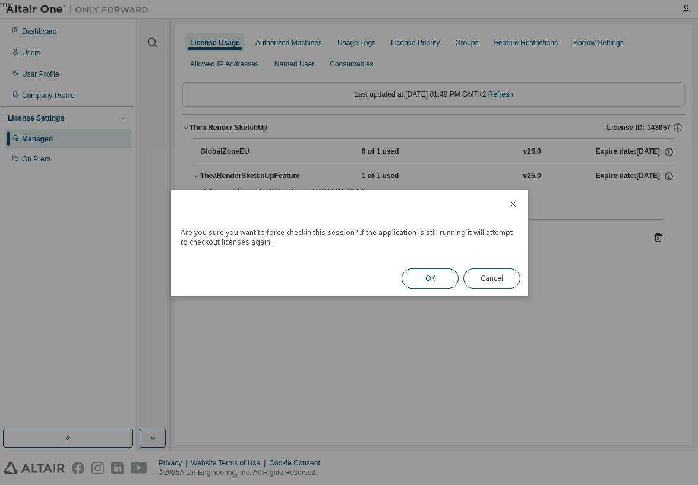
click at [440, 278] on button "OK" at bounding box center [429, 278] width 57 height 20
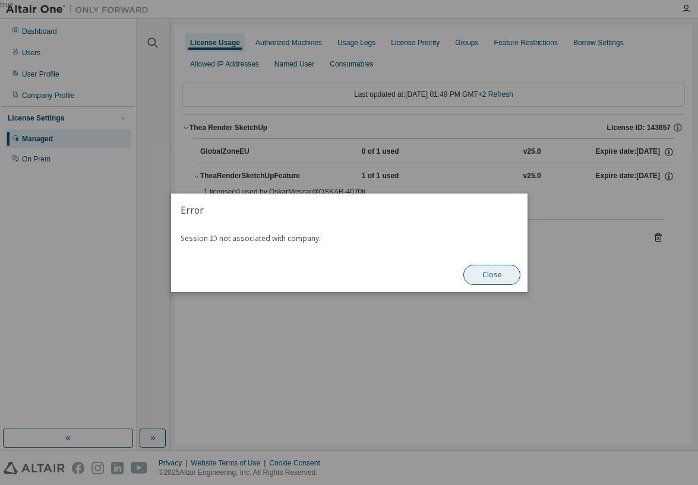
click at [491, 271] on button "Close" at bounding box center [491, 275] width 57 height 20
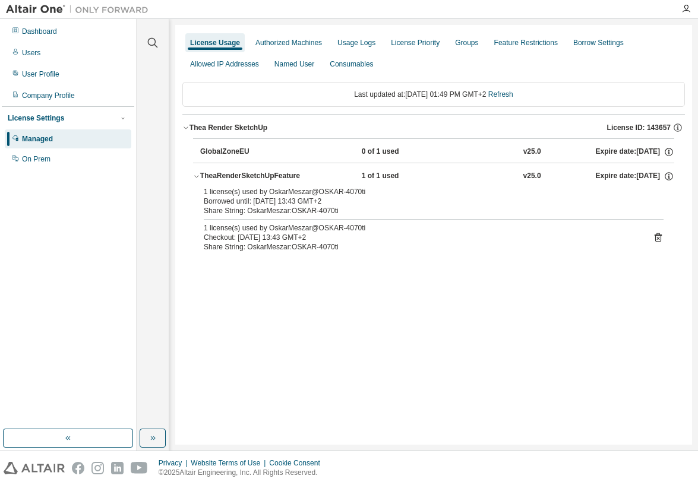
click at [658, 239] on icon at bounding box center [657, 238] width 3 height 3
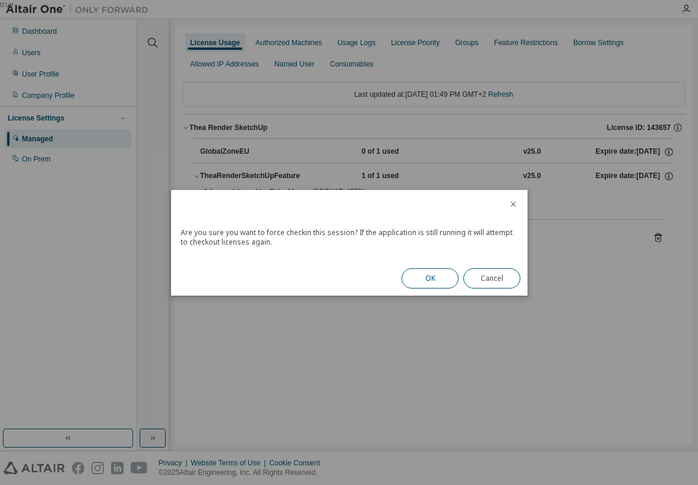
click at [430, 275] on button "OK" at bounding box center [429, 278] width 57 height 20
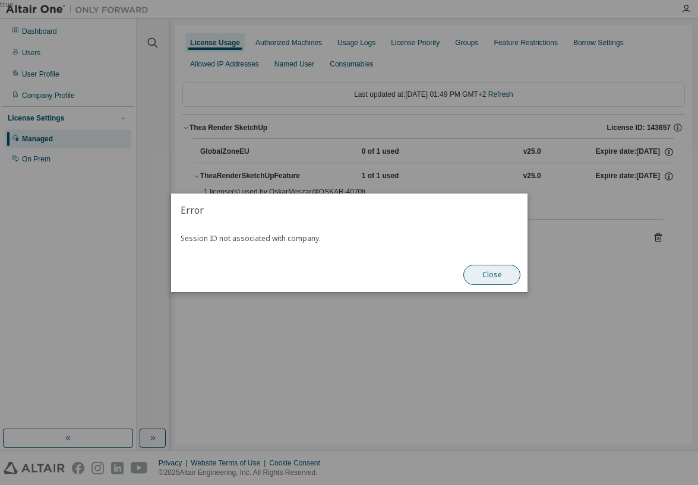
click at [483, 277] on button "Close" at bounding box center [491, 275] width 57 height 20
